Goal: Use online tool/utility: Utilize a website feature to perform a specific function

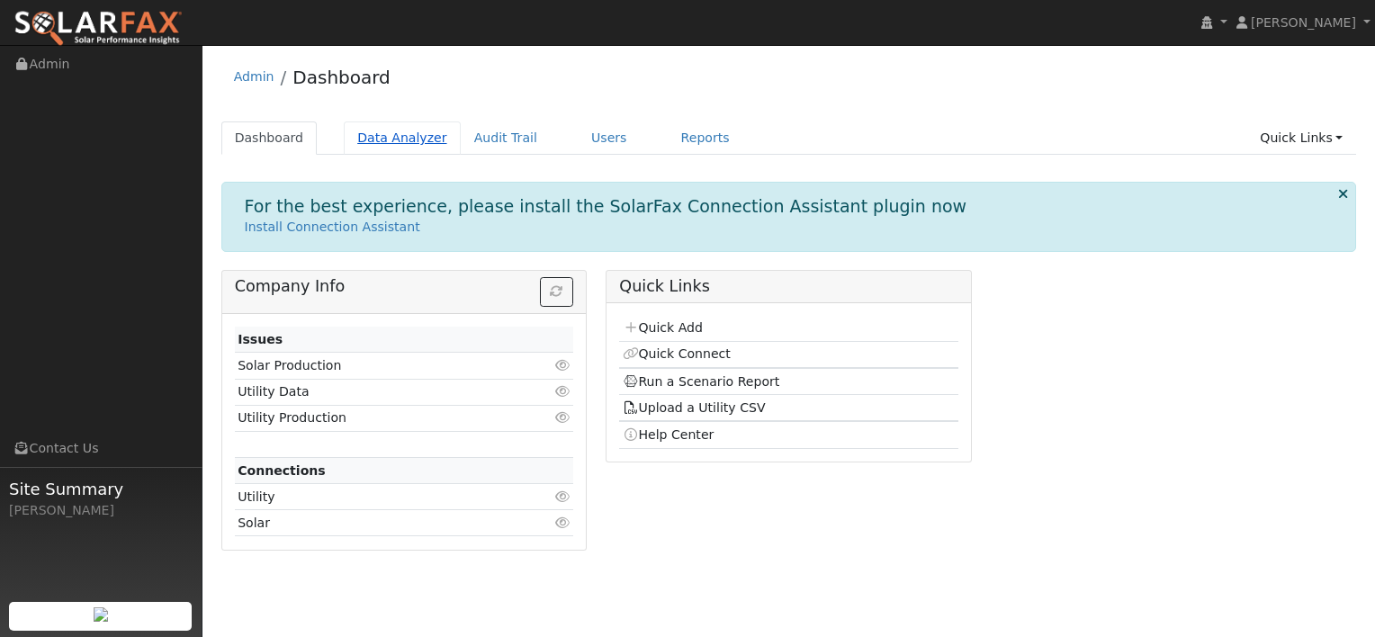
click at [398, 139] on link "Data Analyzer" at bounding box center [402, 137] width 117 height 33
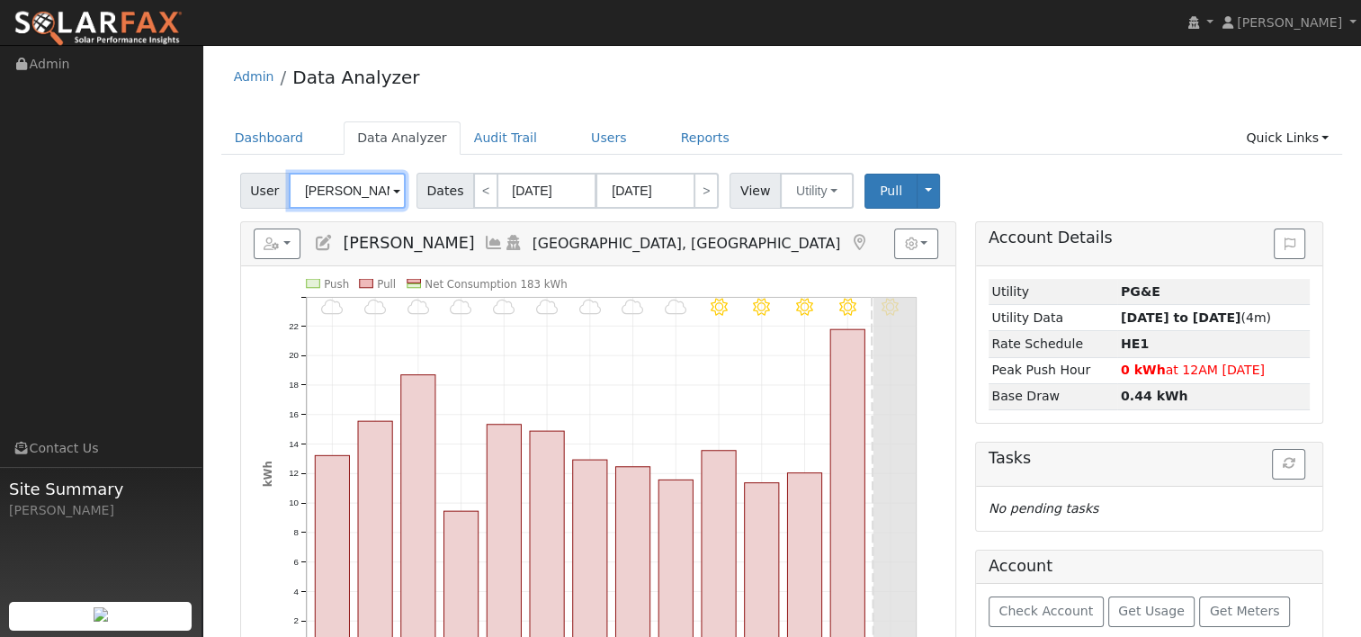
drag, startPoint x: 378, startPoint y: 190, endPoint x: 258, endPoint y: 174, distance: 120.7
click at [258, 175] on div "User Mickey Lotov" at bounding box center [325, 191] width 170 height 36
paste input "Lindsay Mix"
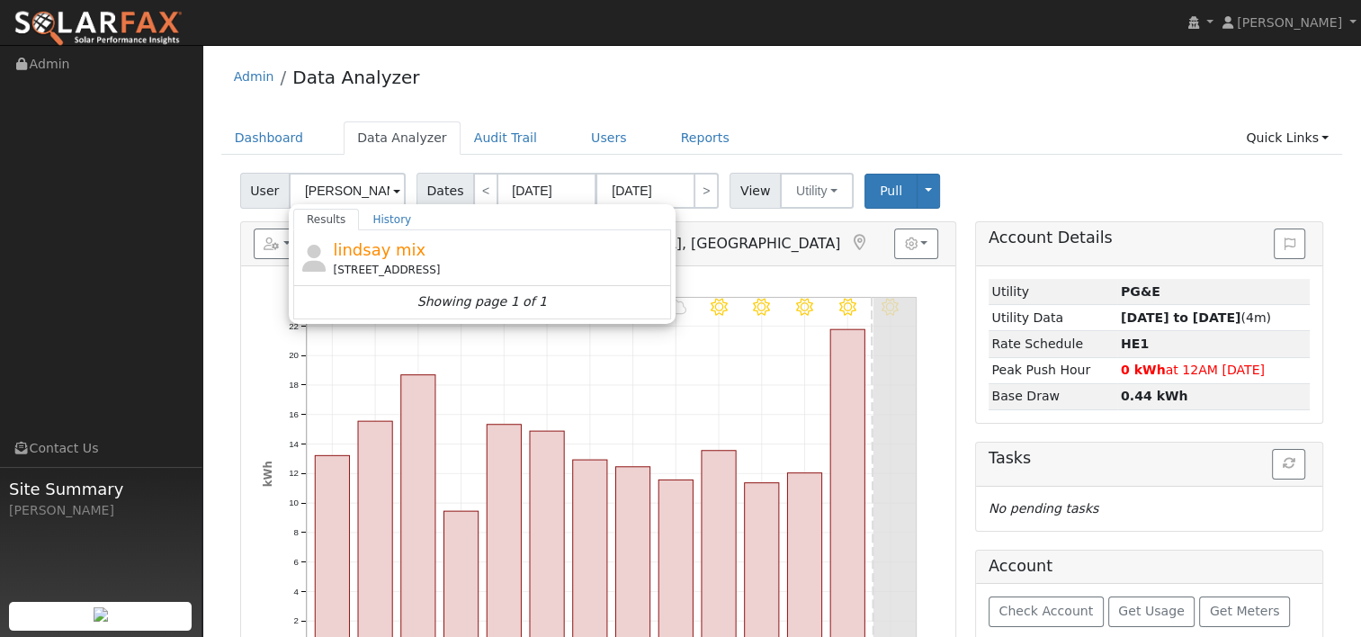
click at [359, 258] on span "lindsay mix" at bounding box center [379, 249] width 93 height 19
type input "lindsay mix"
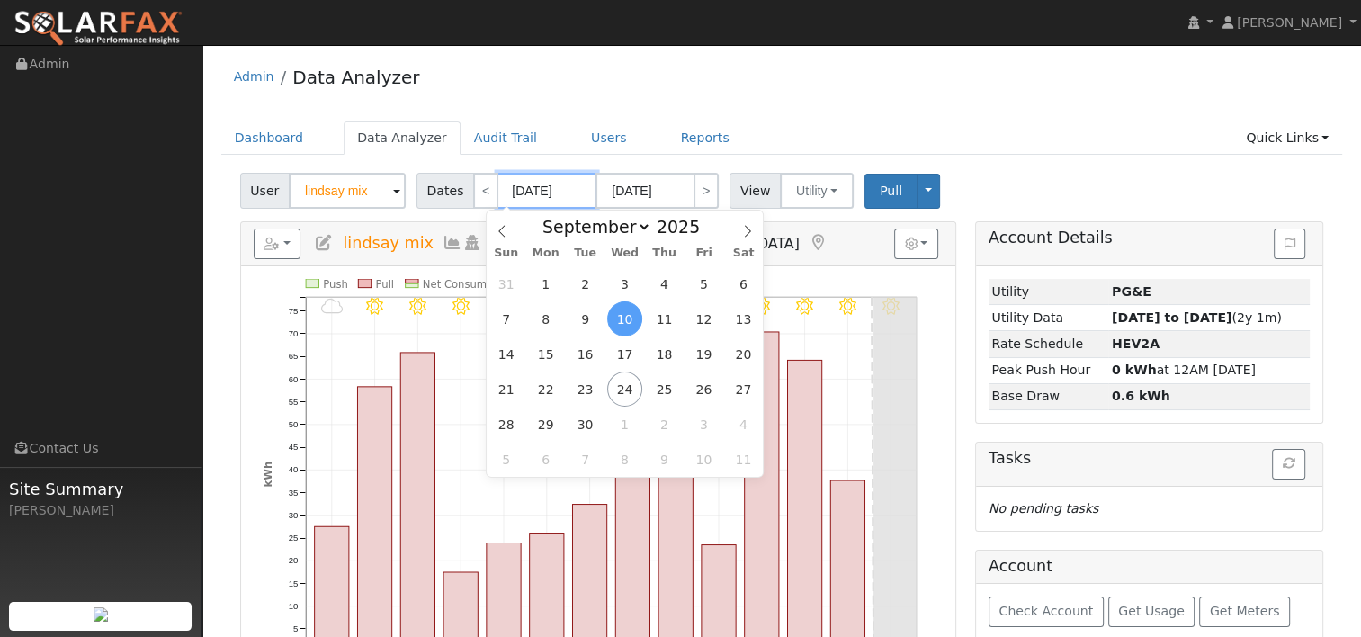
click at [551, 195] on input "09/10/2025" at bounding box center [546, 191] width 99 height 36
click at [703, 234] on span at bounding box center [709, 232] width 13 height 10
type input "2024"
click at [539, 384] on span "23" at bounding box center [545, 389] width 35 height 35
type input "09/23/2024"
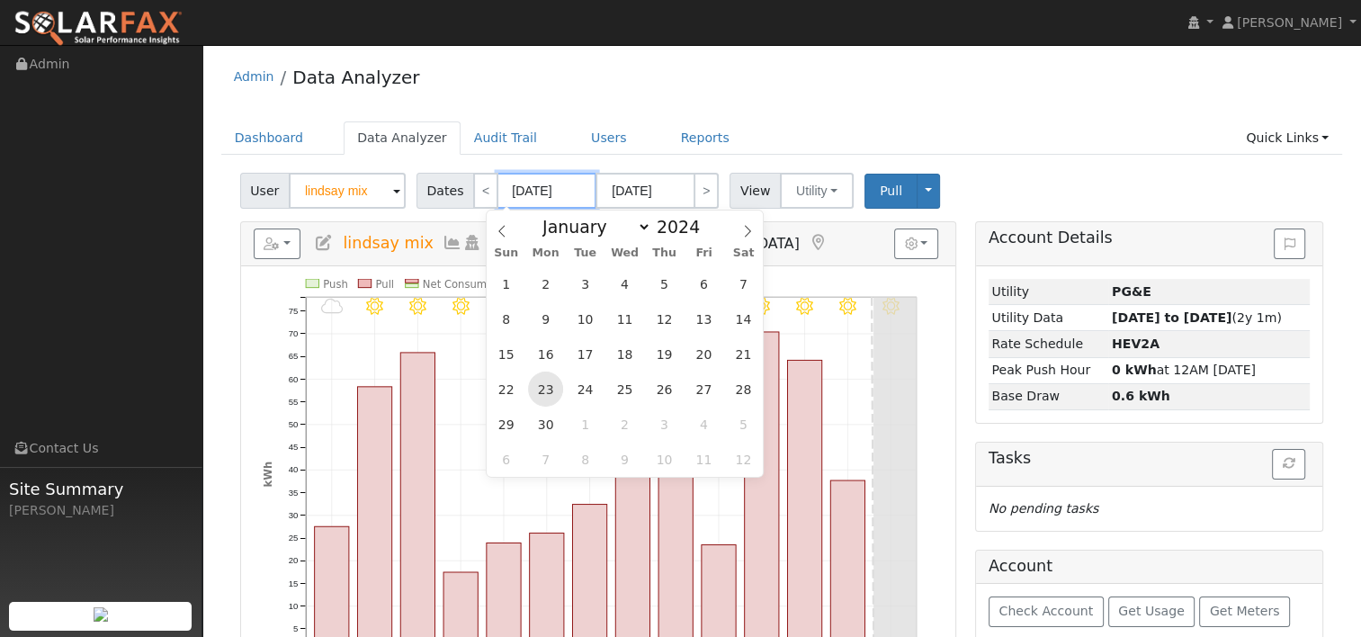
type input "10/06/2024"
type input "2024"
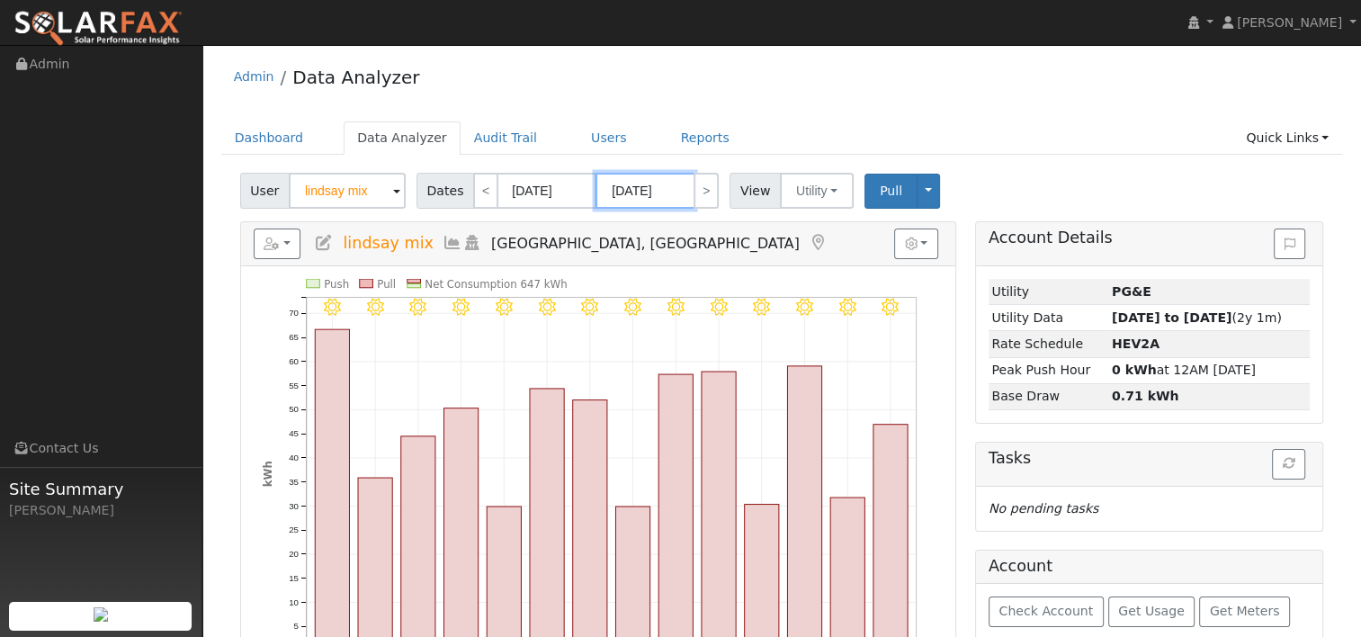
click at [659, 188] on input "10/06/2024" at bounding box center [645, 191] width 99 height 36
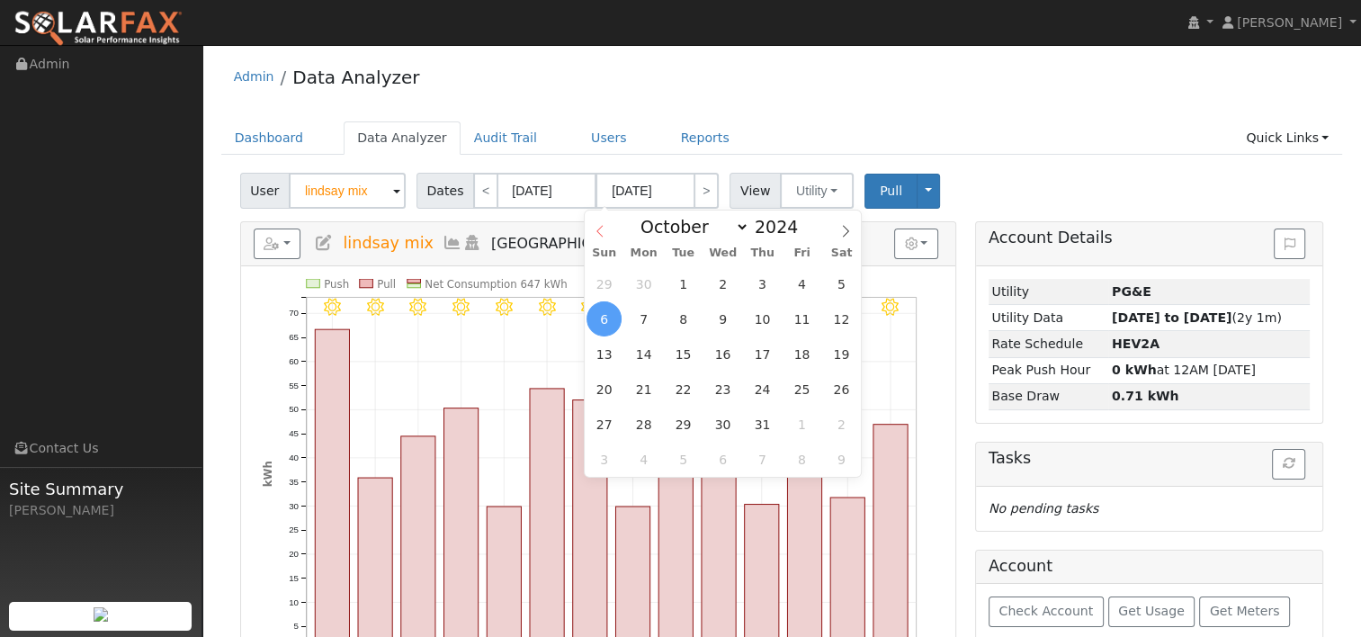
click at [599, 229] on icon at bounding box center [599, 231] width 6 height 12
select select "8"
click at [802, 224] on span at bounding box center [808, 222] width 13 height 10
type input "2025"
click at [647, 387] on span "22" at bounding box center [643, 389] width 35 height 35
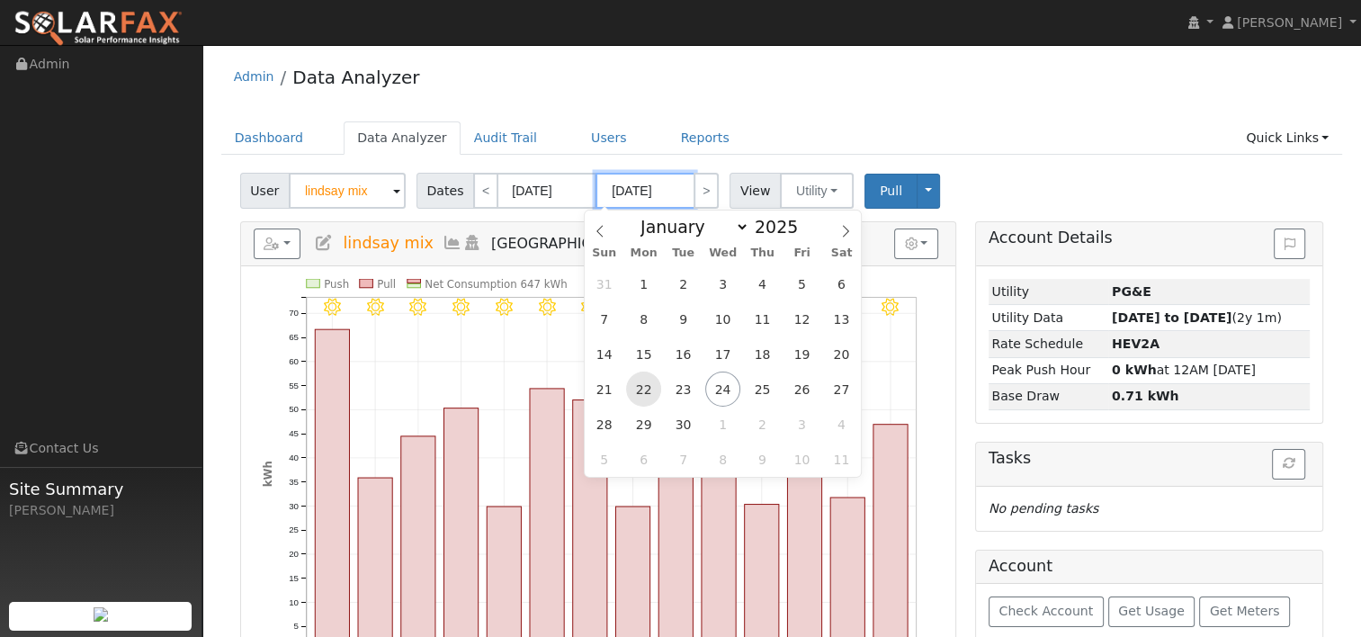
type input "09/22/2025"
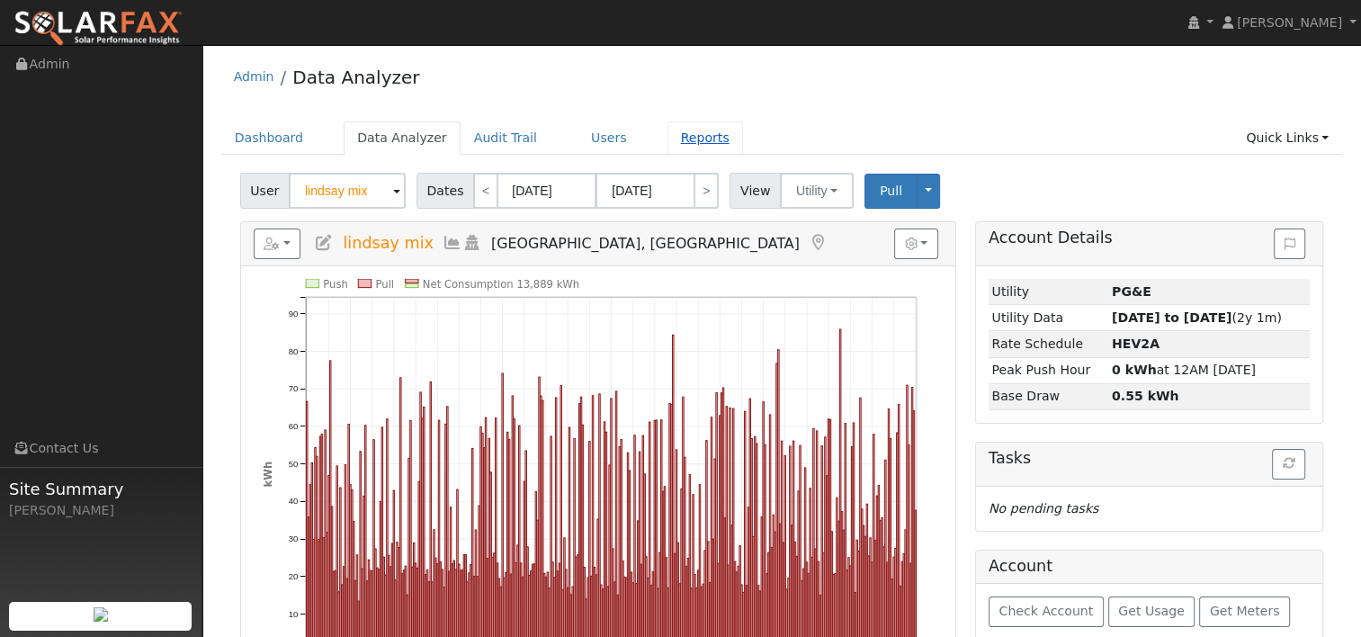
click at [667, 139] on link "Reports" at bounding box center [705, 137] width 76 height 33
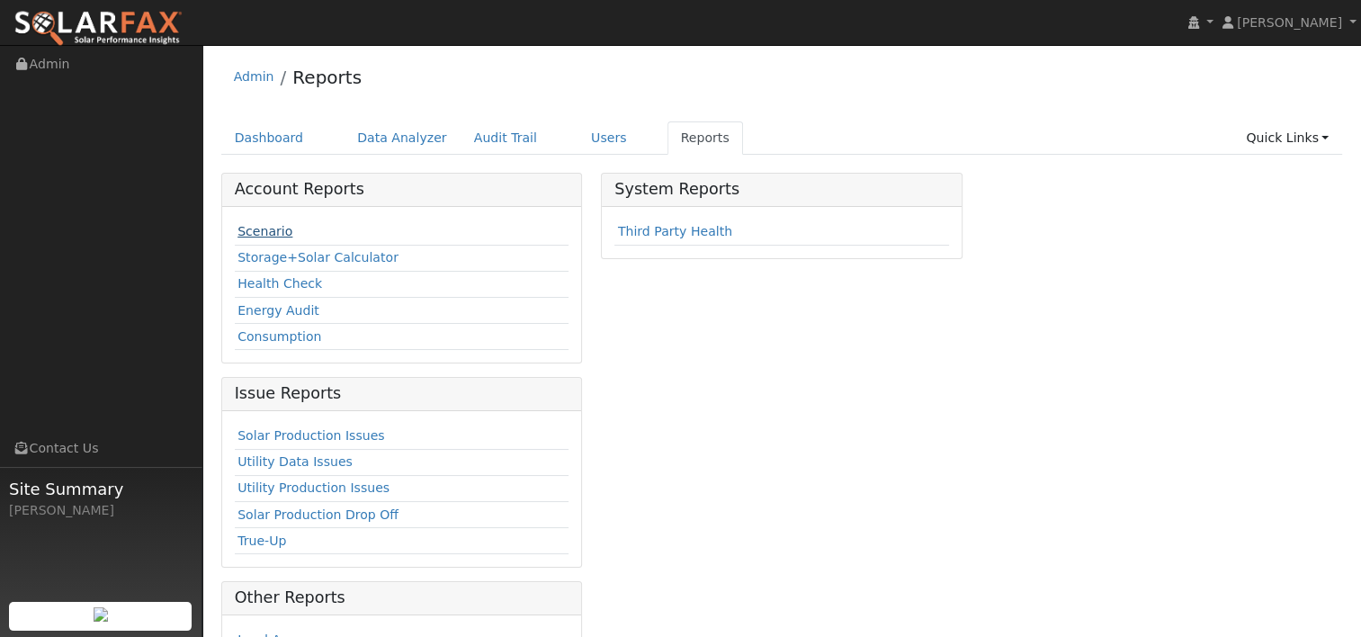
click at [263, 229] on link "Scenario" at bounding box center [264, 231] width 55 height 14
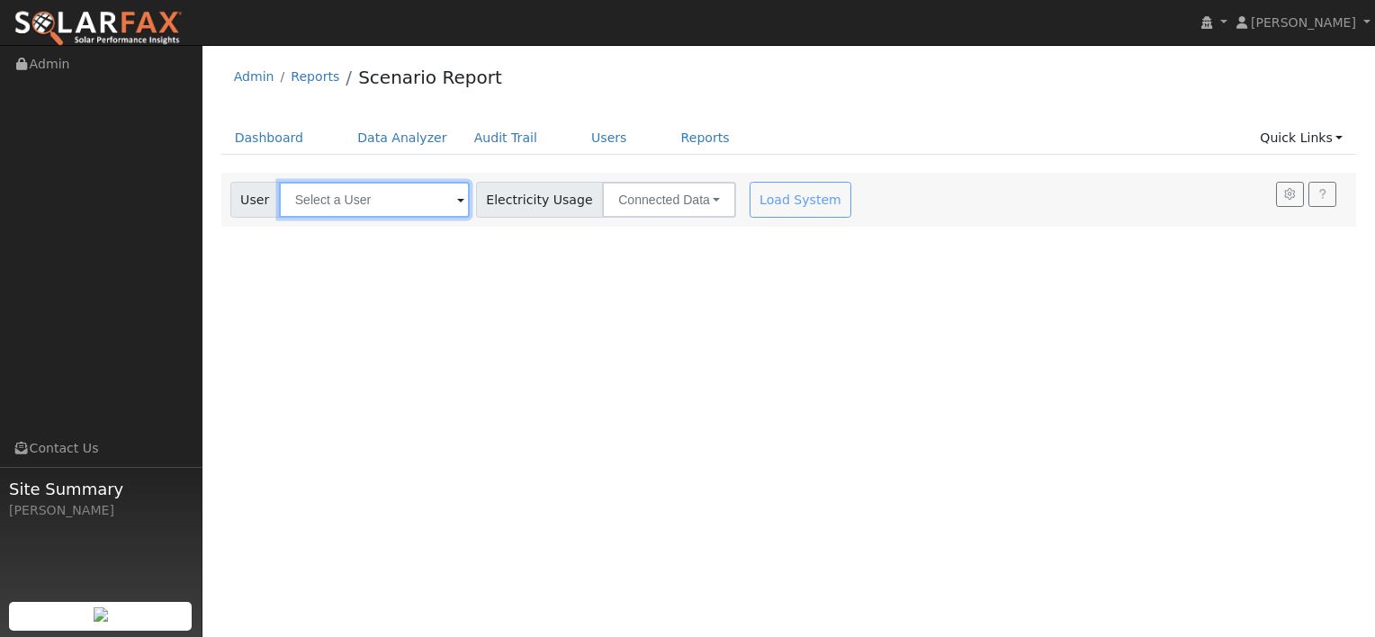
click at [388, 200] on input "text" at bounding box center [374, 200] width 191 height 36
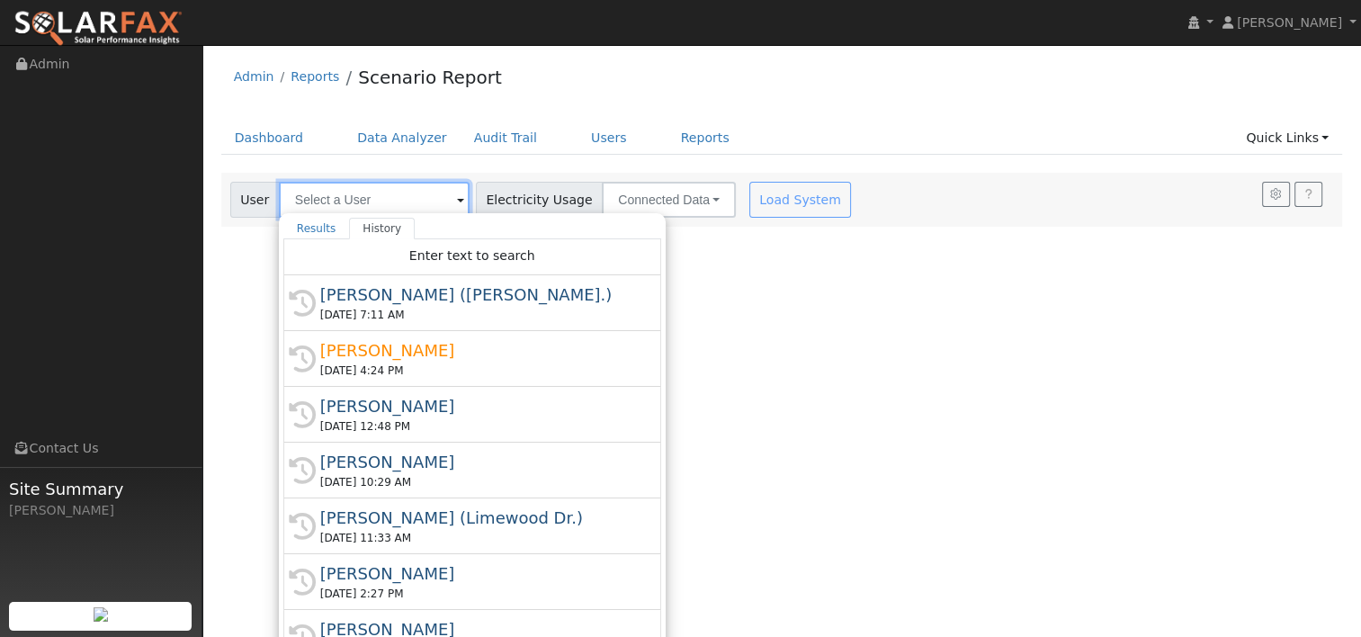
paste input "[PERSON_NAME]"
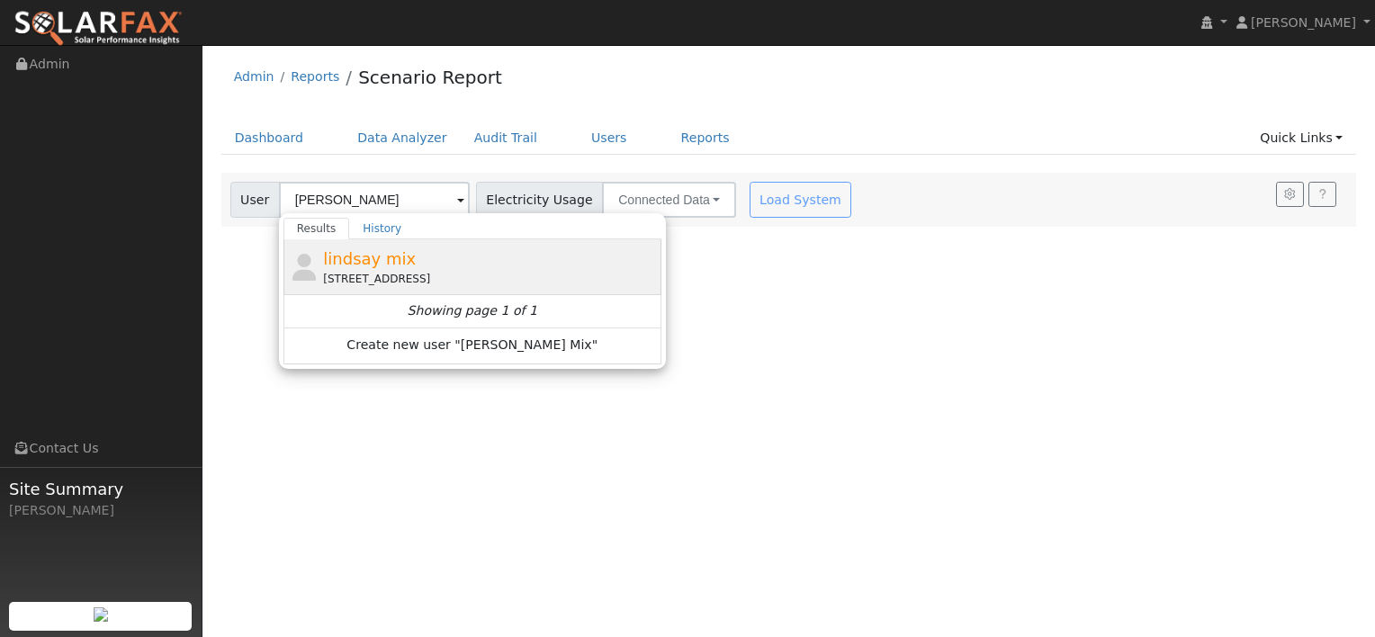
click at [381, 266] on span "lindsay mix" at bounding box center [369, 258] width 93 height 19
type input "lindsay mix"
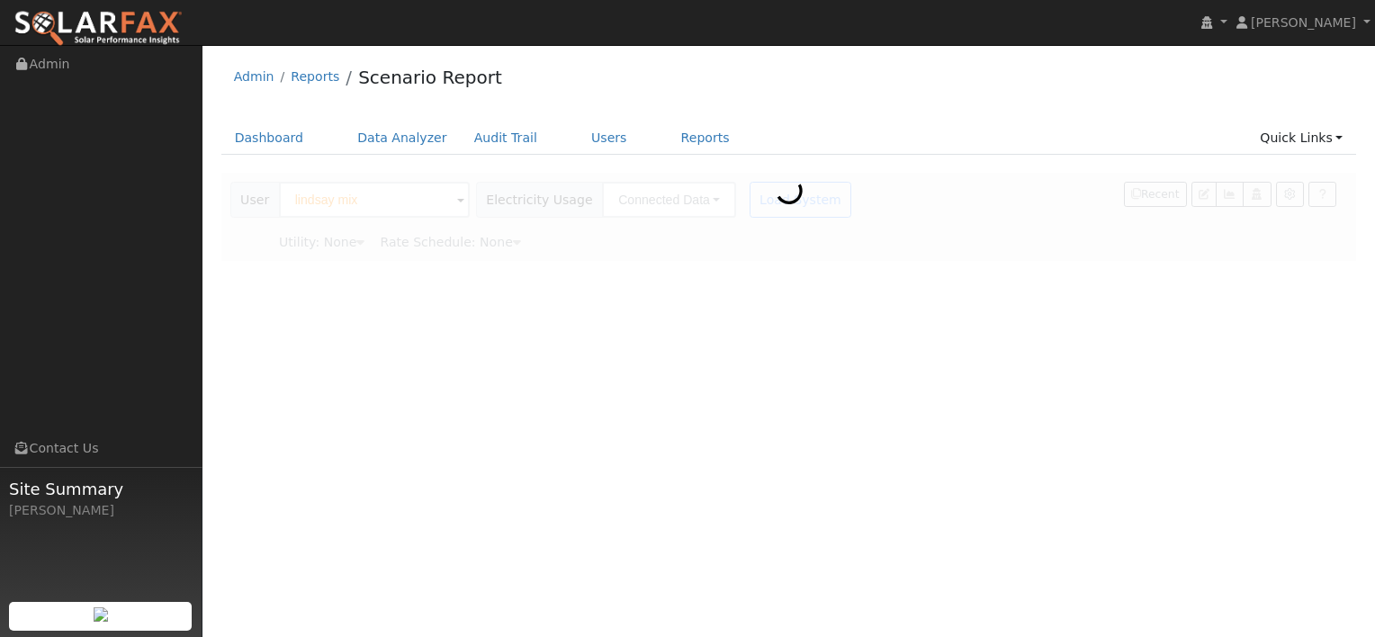
type input "Pacific Gas & Electric"
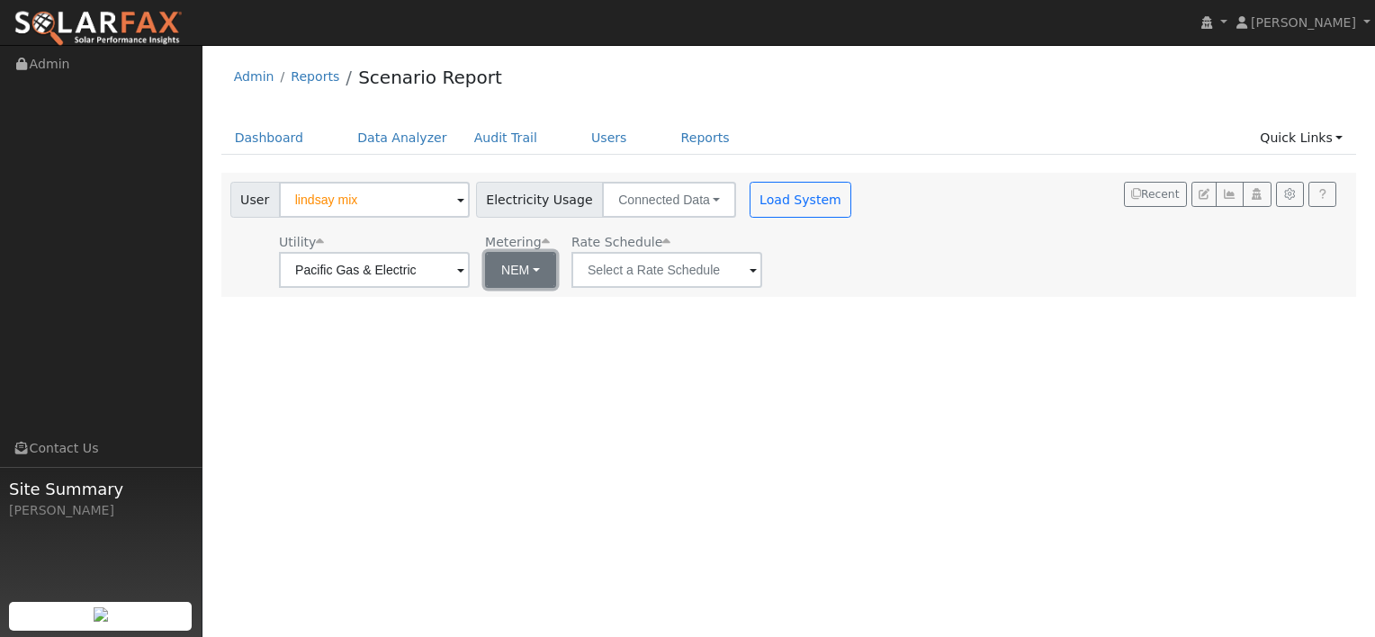
click at [531, 266] on button "NEM" at bounding box center [520, 270] width 71 height 36
click at [523, 335] on link "NBT" at bounding box center [536, 335] width 125 height 25
type input "E-ELEC"
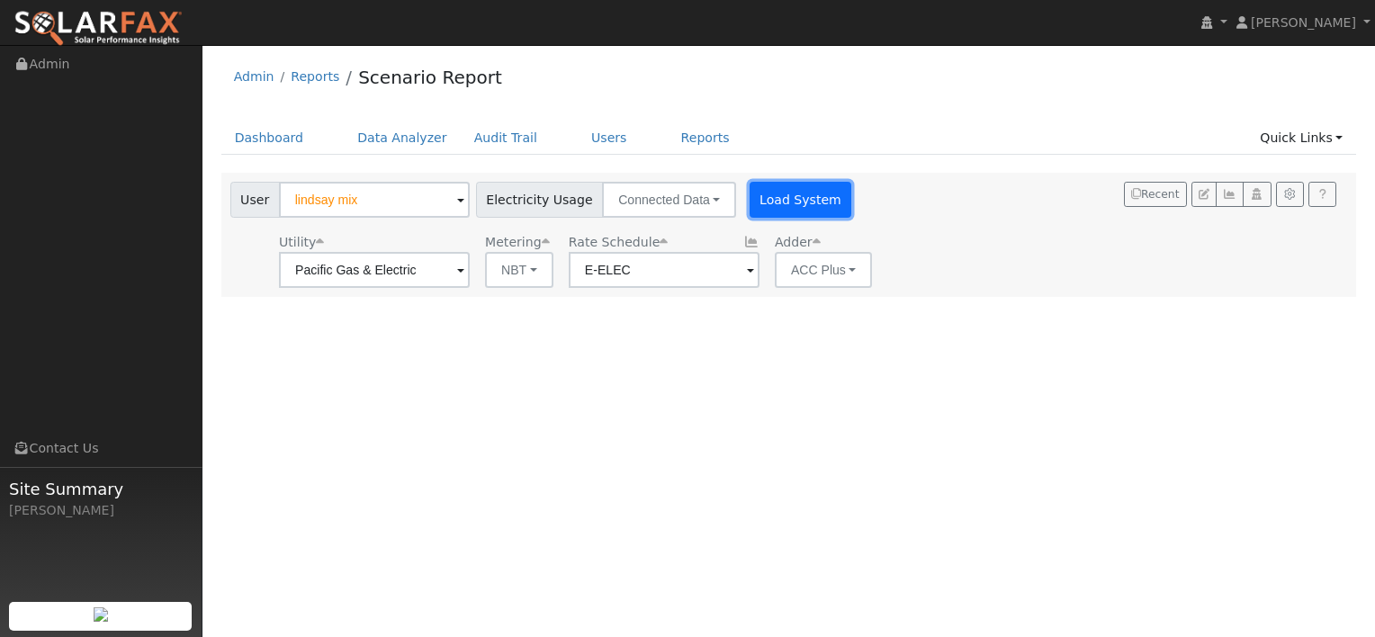
click at [749, 198] on button "Load System" at bounding box center [800, 200] width 103 height 36
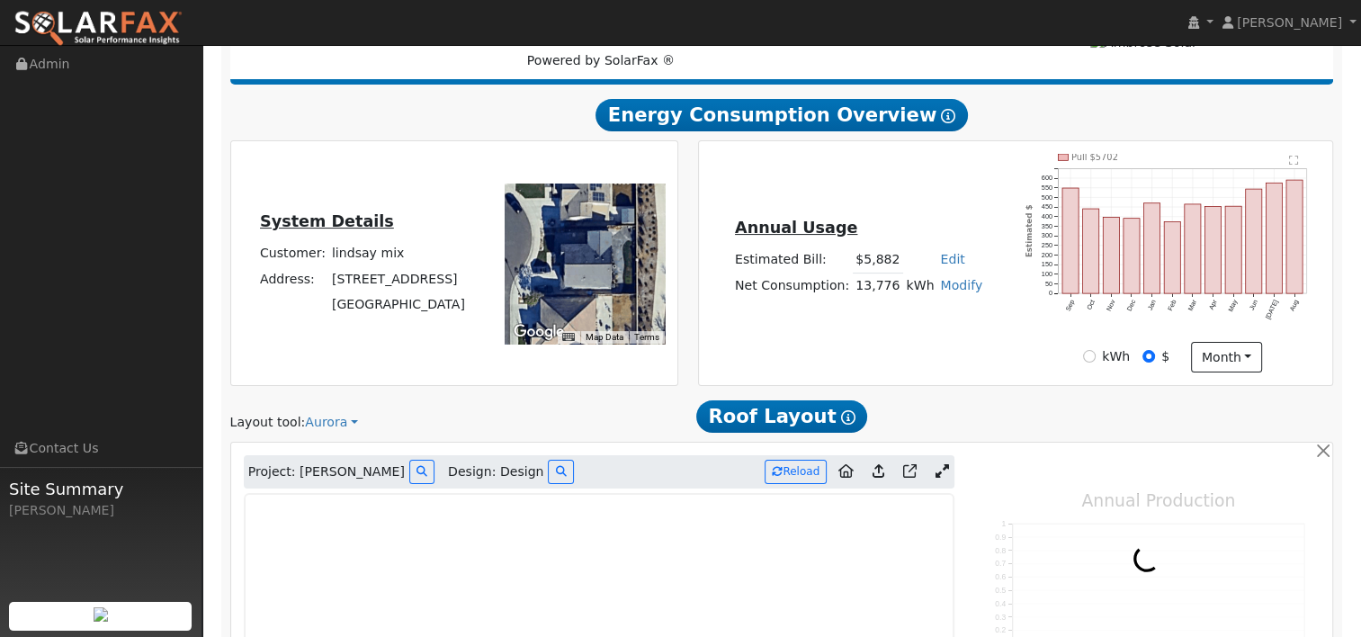
type input "0"
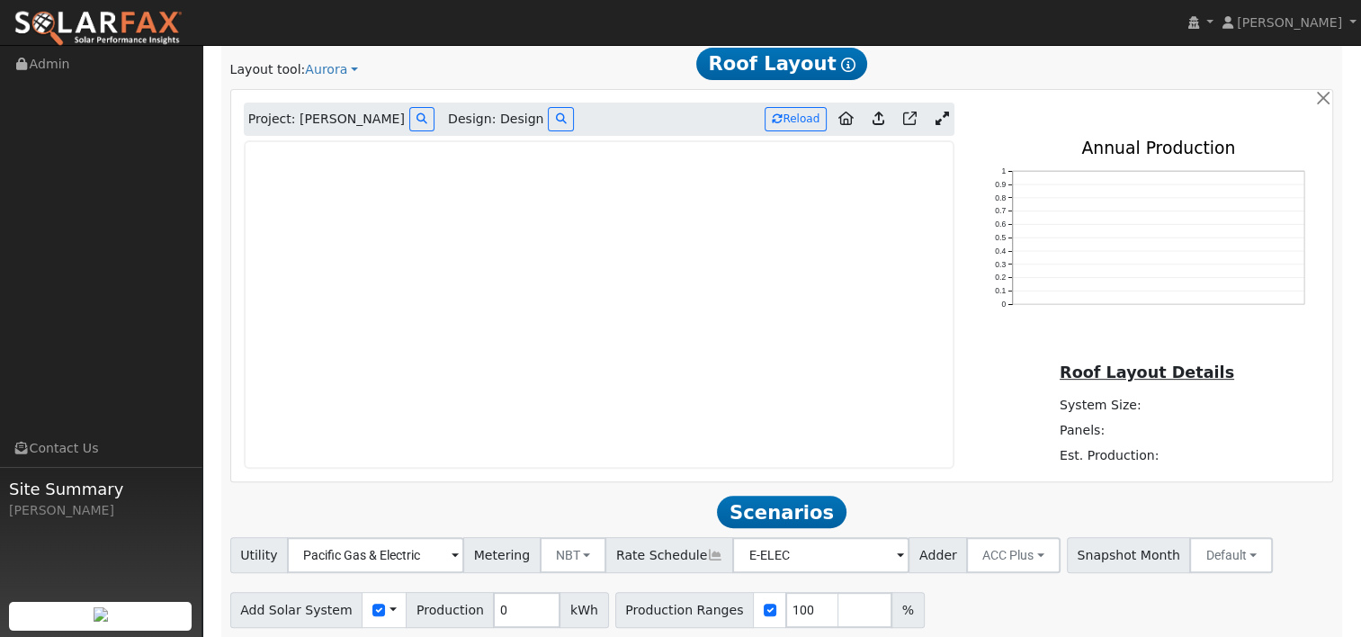
scroll to position [622, 0]
click at [950, 122] on link at bounding box center [941, 120] width 26 height 27
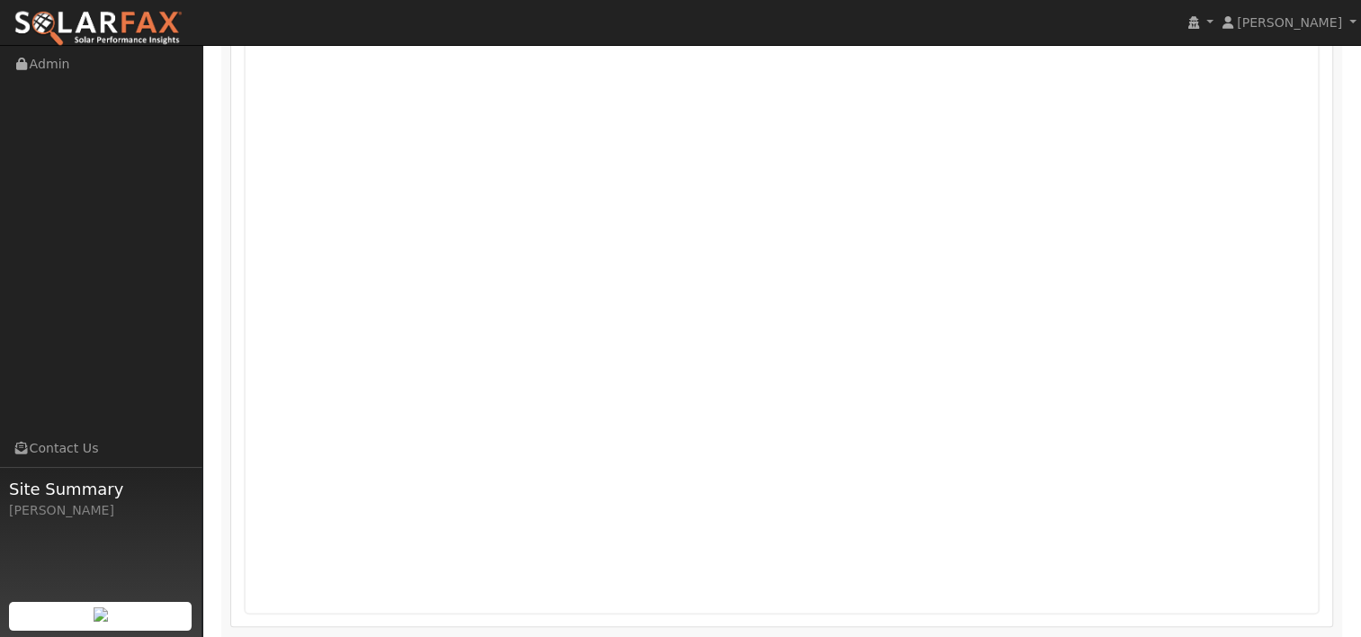
scroll to position [597, 0]
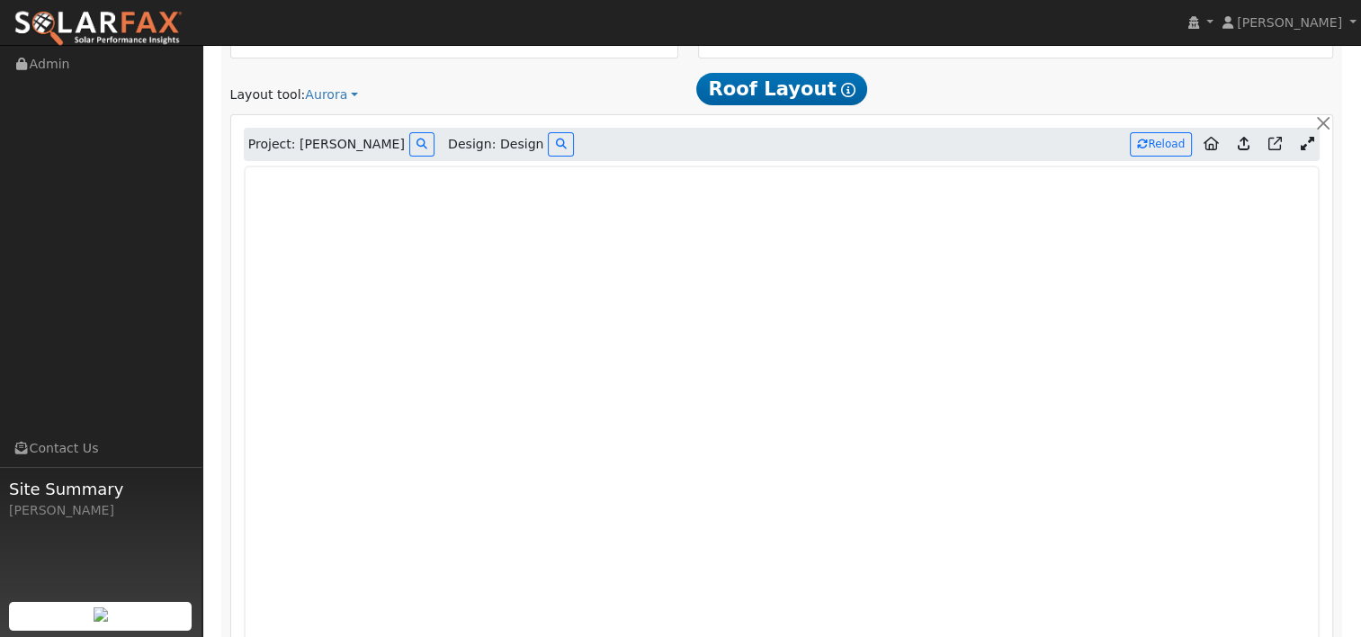
click at [1242, 143] on icon at bounding box center [1244, 143] width 12 height 13
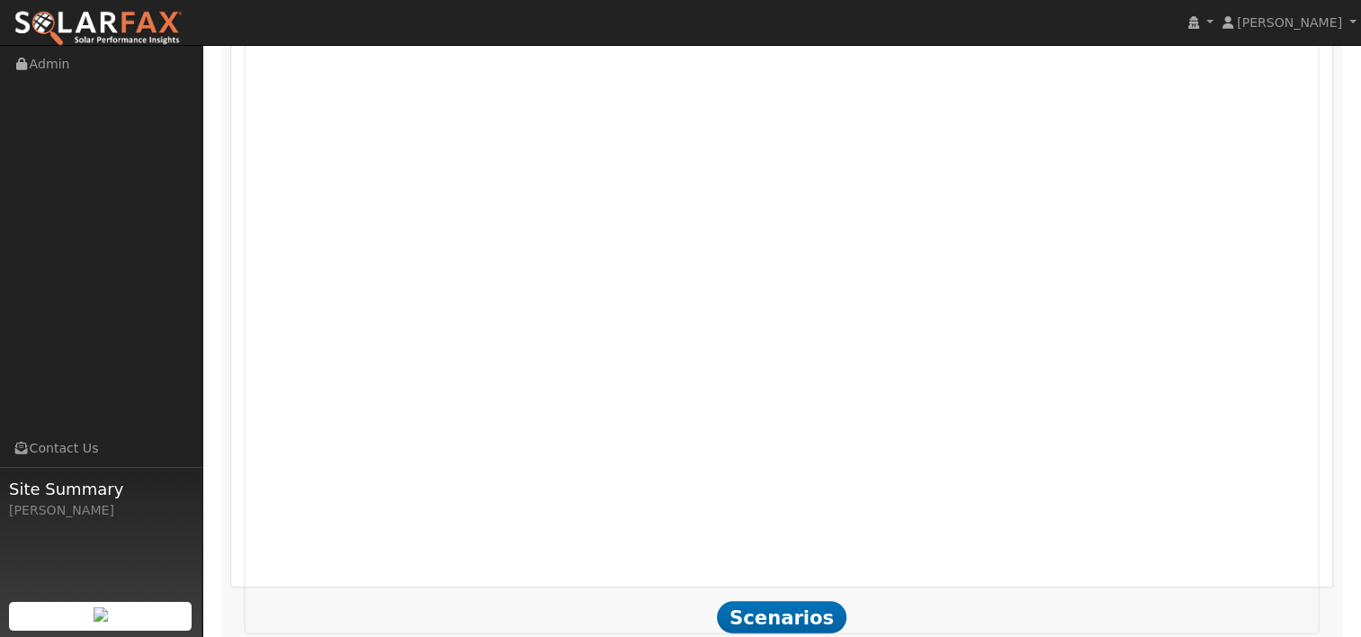
scroll to position [910, 0]
